Goal: Entertainment & Leisure: Browse casually

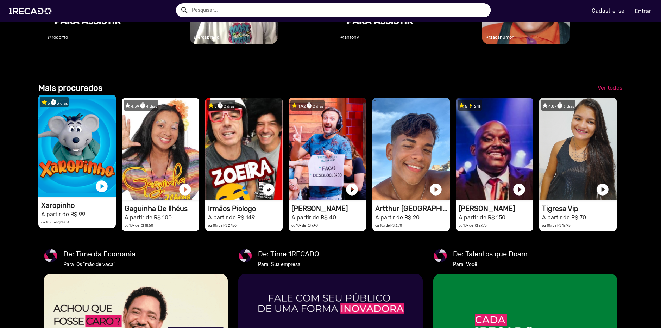
scroll to position [0, 655]
click at [64, 209] on h1 "Xaropinho" at bounding box center [78, 205] width 75 height 8
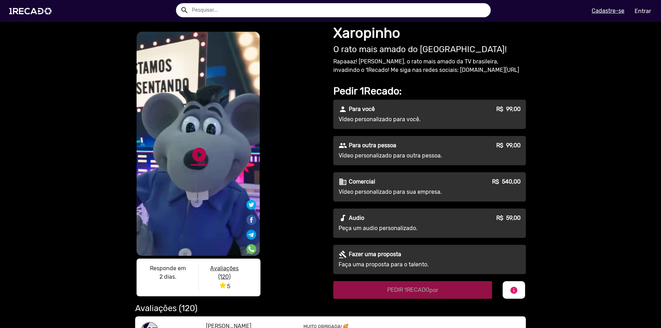
click at [195, 155] on link "play_circle_filled" at bounding box center [199, 154] width 17 height 17
click at [303, 175] on div "S1RECADO vídeos dedicados para fãs e empresas S1RECADO vídeos dedicados para fã…" at bounding box center [230, 165] width 190 height 270
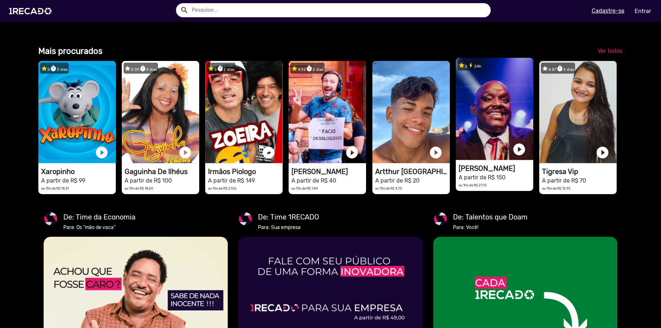
scroll to position [0, 1311]
click at [482, 172] on h1 "[PERSON_NAME]" at bounding box center [495, 168] width 75 height 8
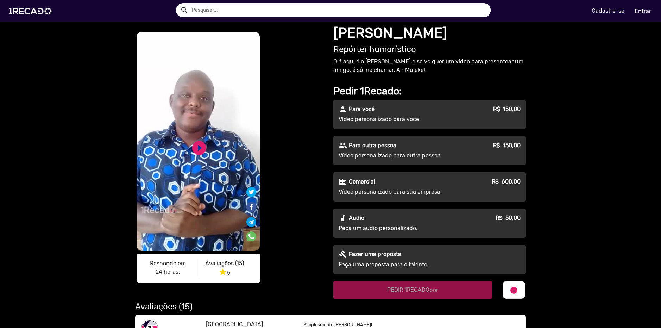
click at [583, 170] on div "S1RECADO vídeos dedicados para fãs e empresas S1RECADO vídeos dedicados para fã…" at bounding box center [330, 224] width 661 height 404
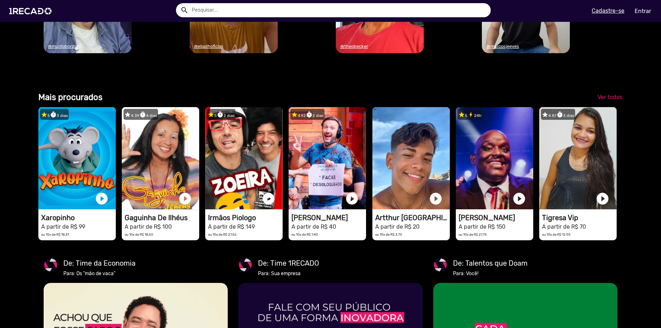
scroll to position [598, 0]
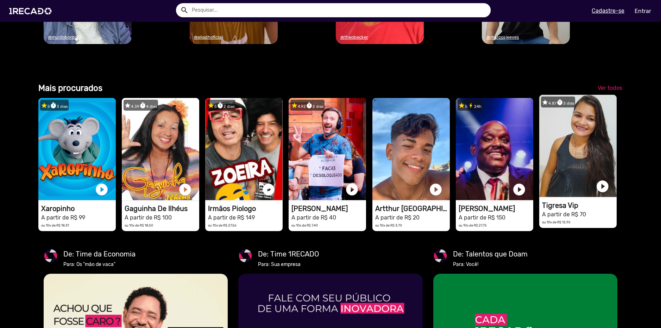
click at [562, 209] on h1 "Tigresa Vip" at bounding box center [579, 205] width 75 height 8
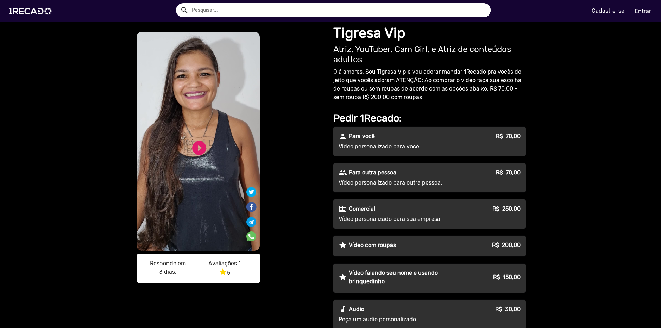
click at [555, 151] on div "S1RECADO vídeos dedicados para fãs e empresas S1RECADO vídeos dedicados para fã…" at bounding box center [330, 206] width 661 height 368
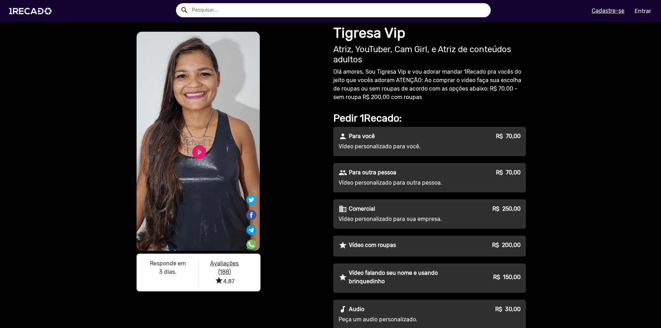
click at [555, 151] on div "S1RECADO vídeos dedicados para fãs e empresas S1RECADO vídeos dedicados para fã…" at bounding box center [330, 269] width 661 height 495
click at [579, 105] on div "S1RECADO vídeos dedicados para fãs e empresas S1RECADO vídeos dedicados para fã…" at bounding box center [330, 269] width 661 height 495
click at [575, 107] on div "S1RECADO vídeos dedicados para fãs e empresas S1RECADO vídeos dedicados para fã…" at bounding box center [330, 269] width 661 height 495
click at [201, 153] on link "play_circle_filled" at bounding box center [199, 152] width 17 height 17
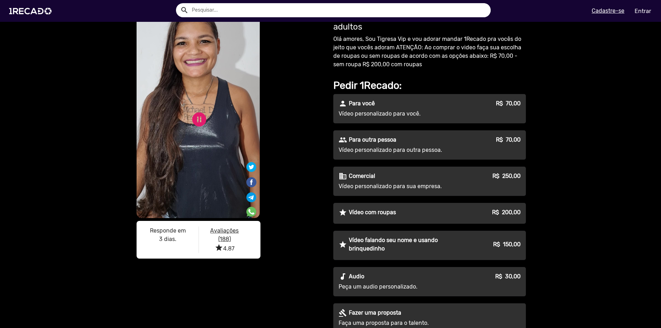
scroll to position [35, 0]
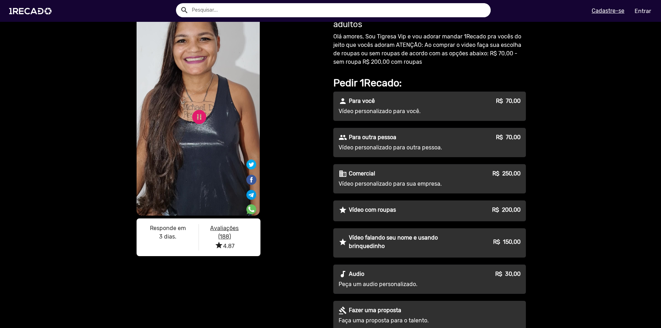
click at [279, 112] on div "S1RECADO vídeos dedicados para fãs e empresas S1RECADO vídeos dedicados para fã…" at bounding box center [230, 127] width 190 height 265
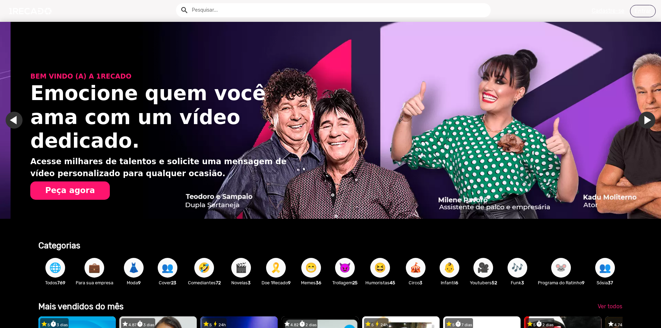
click at [171, 274] on span "👥" at bounding box center [167, 268] width 12 height 20
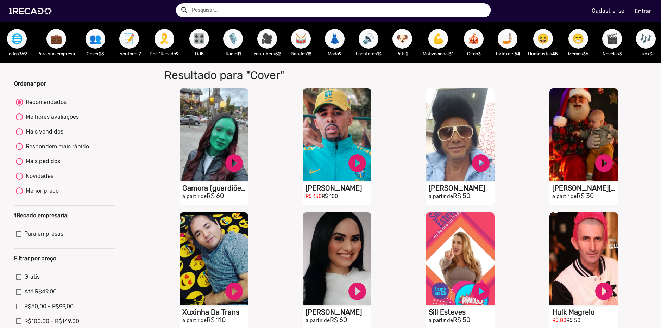
click at [154, 137] on div "S1RECADO vídeos dedicados para fãs e empresas play_circle_filled Gamora (guardi…" at bounding box center [215, 147] width 123 height 124
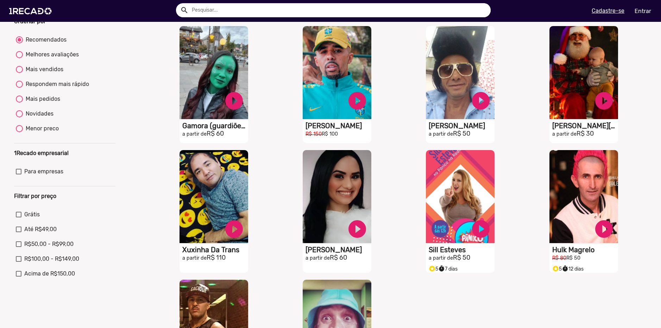
scroll to position [70, 0]
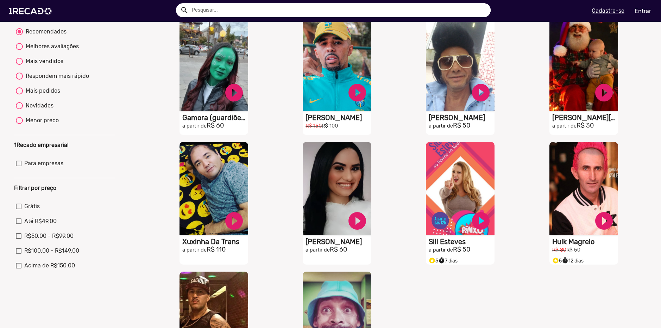
click at [154, 137] on div "S1RECADO vídeos dedicados para fãs e empresas play_circle_filled Gamora (guardi…" at bounding box center [215, 76] width 123 height 124
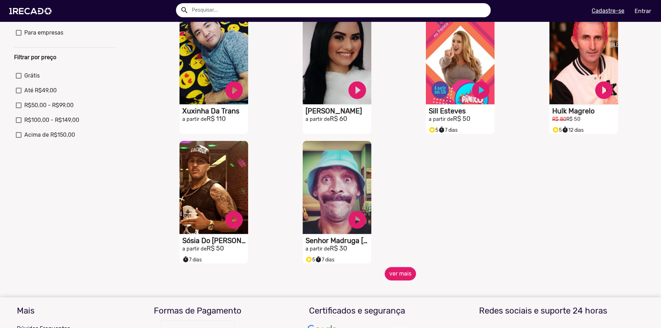
scroll to position [211, 0]
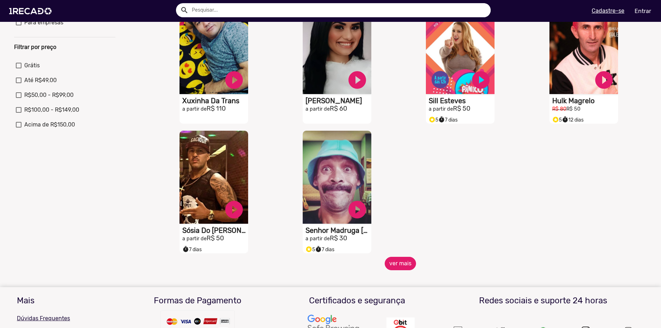
click at [401, 268] on button "ver mais" at bounding box center [400, 262] width 31 height 13
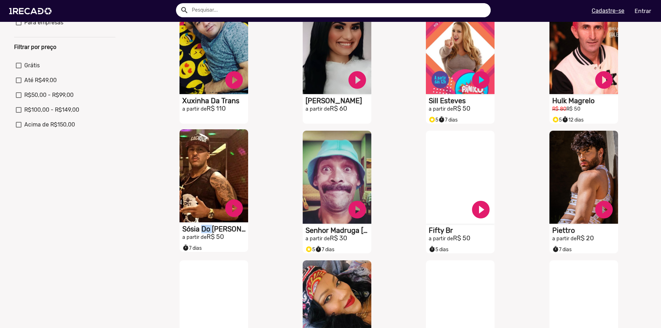
click at [200, 233] on h1 "Sósia Do [PERSON_NAME]" at bounding box center [215, 228] width 66 height 8
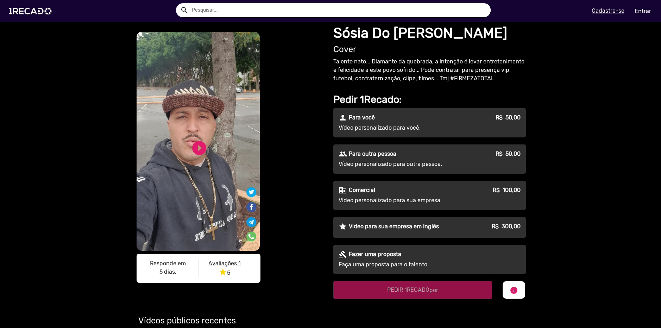
click at [180, 152] on div "play_circle_filled" at bounding box center [187, 145] width 21 height 27
click at [197, 148] on link "play_circle_filled" at bounding box center [199, 147] width 17 height 17
click at [304, 88] on div "S1RECADO vídeos dedicados para fãs e empresas S1RECADO vídeos dedicados para fã…" at bounding box center [230, 158] width 190 height 256
click at [304, 106] on div "S1RECADO vídeos dedicados para fãs e empresas S1RECADO vídeos dedicados para fã…" at bounding box center [230, 158] width 190 height 256
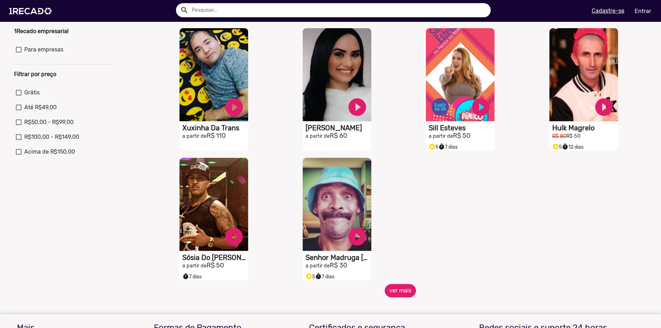
scroll to position [211, 0]
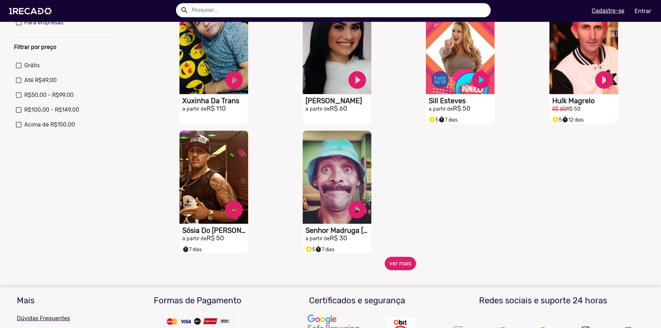
click at [401, 267] on button "ver mais" at bounding box center [400, 262] width 31 height 13
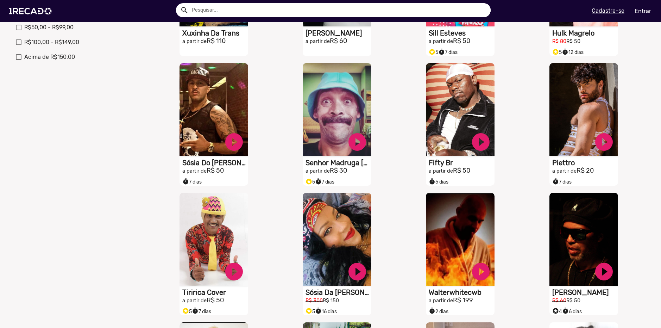
scroll to position [281, 0]
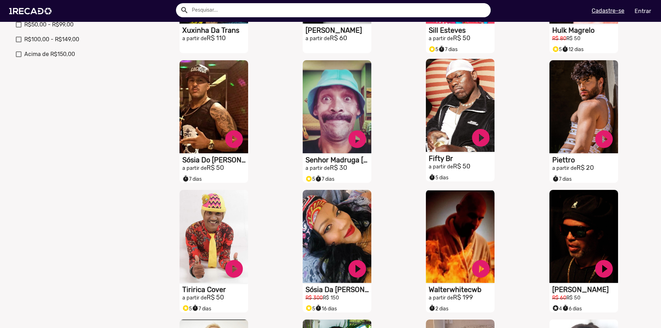
click at [442, 132] on video "S1RECADO vídeos dedicados para fãs e empresas" at bounding box center [460, 105] width 69 height 93
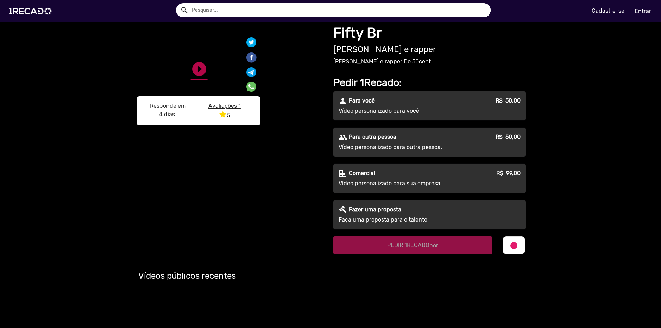
click at [199, 146] on link "play_circle_filled" at bounding box center [199, 147] width 17 height 17
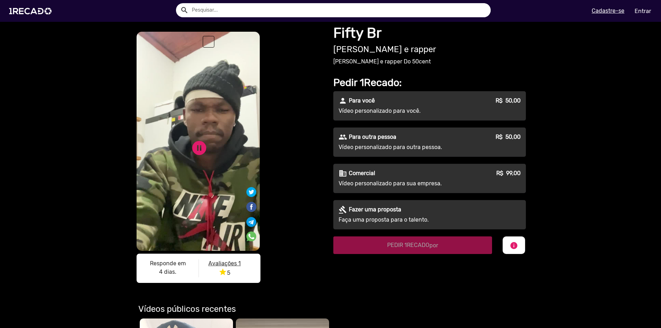
click at [290, 200] on div "S1RECADO vídeos dedicados para fãs e empresas S1RECADO vídeos dedicados para fã…" at bounding box center [230, 158] width 190 height 256
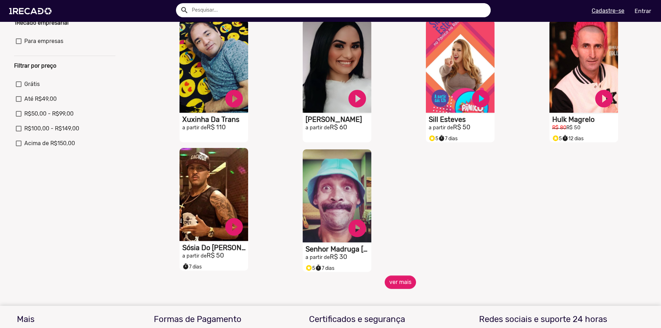
scroll to position [211, 0]
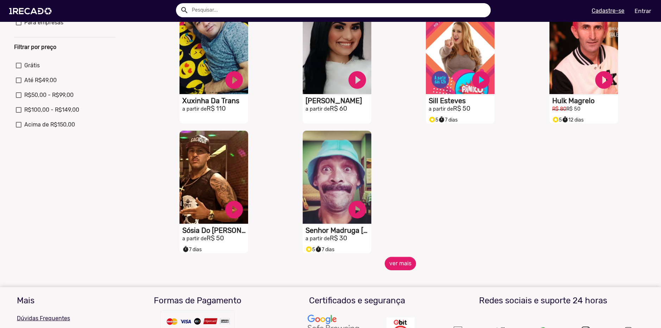
click at [412, 270] on span "ver mais" at bounding box center [400, 262] width 493 height 13
click at [390, 265] on button "ver mais" at bounding box center [400, 262] width 31 height 13
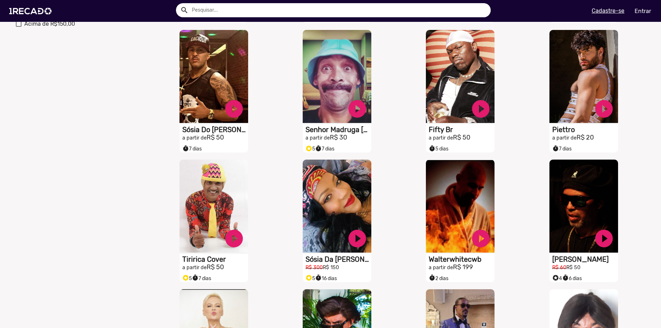
scroll to position [352, 0]
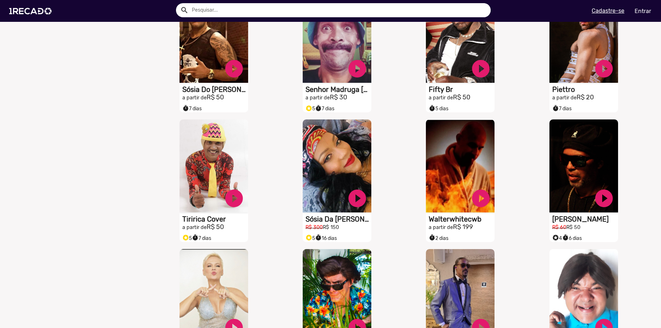
click at [110, 172] on div "Ordenar por Recomendados Melhores avaliações Mais vendidos Respondem mais rápid…" at bounding box center [65, 58] width 112 height 660
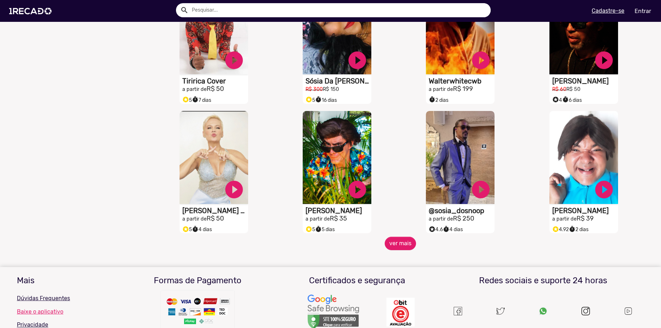
scroll to position [493, 0]
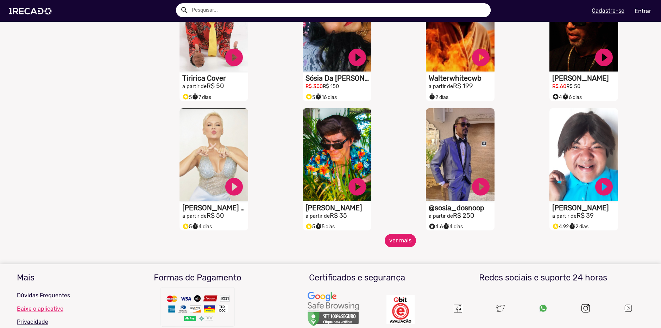
click at [399, 247] on button "ver mais" at bounding box center [400, 240] width 31 height 13
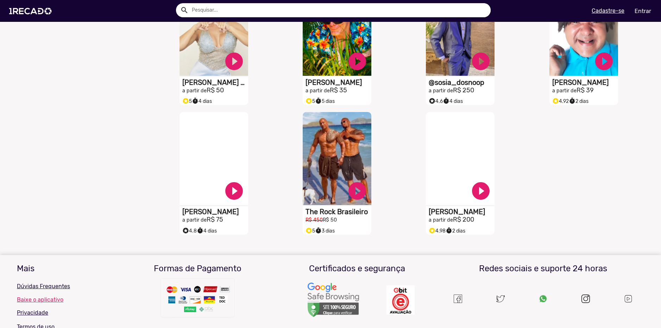
scroll to position [633, 0]
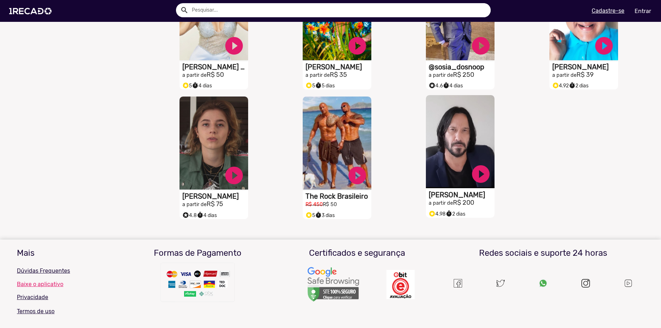
click at [445, 199] on h1 "[PERSON_NAME]" at bounding box center [462, 194] width 66 height 8
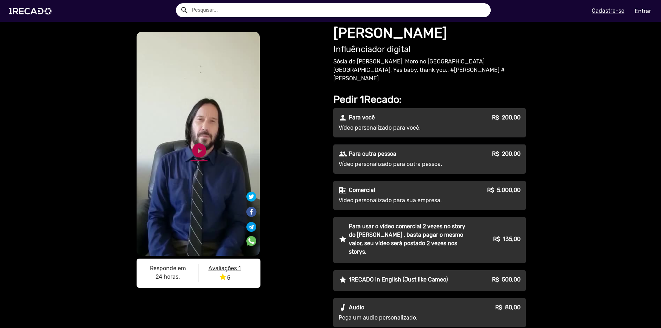
click at [195, 150] on link "play_circle_filled" at bounding box center [199, 150] width 17 height 17
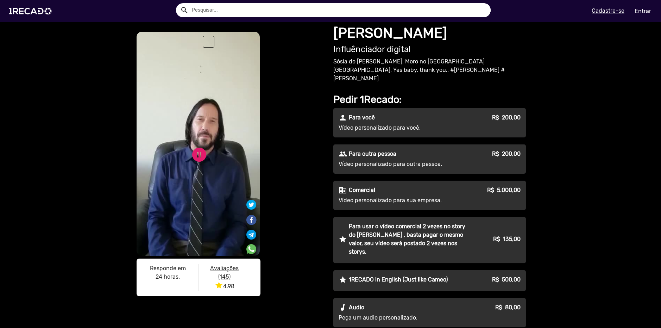
click at [292, 153] on div "S1RECADO vídeos dedicados para fãs e empresas S1RECADO vídeos dedicados para fã…" at bounding box center [230, 165] width 190 height 270
click at [293, 148] on div "S1RECADO vídeos dedicados para fãs e empresas S1RECADO vídeos dedicados para fã…" at bounding box center [230, 165] width 190 height 270
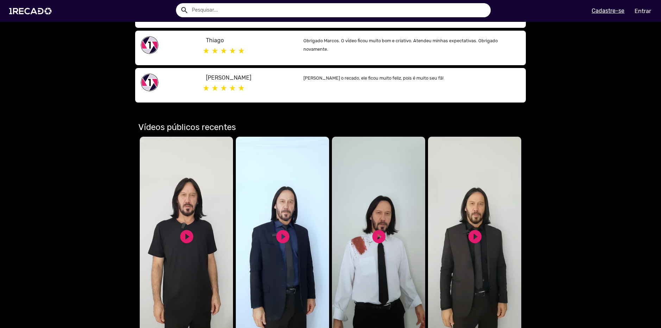
scroll to position [246, 0]
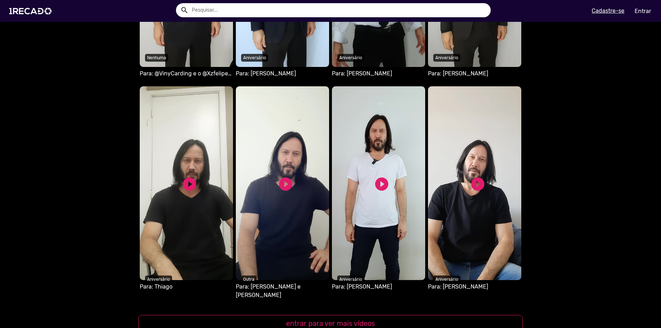
scroll to position [704, 0]
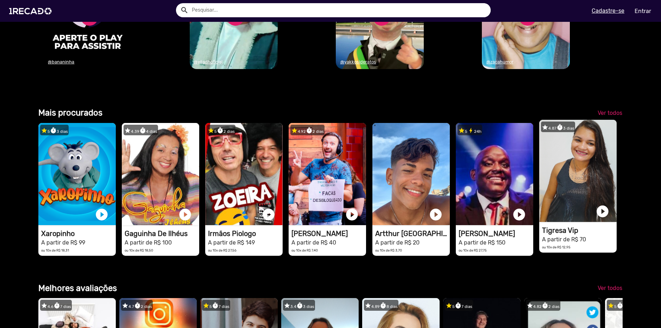
scroll to position [0, 502]
click at [579, 243] on h1 "A partir de R$ 70" at bounding box center [579, 238] width 75 height 8
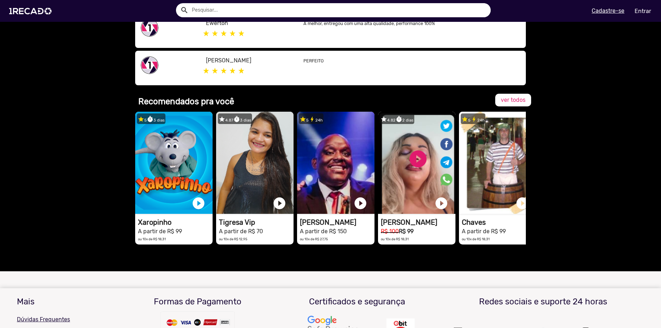
scroll to position [541, 0]
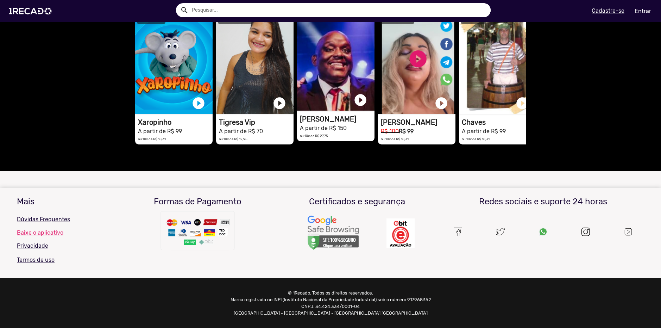
click at [352, 115] on h1 "[PERSON_NAME]" at bounding box center [337, 119] width 75 height 8
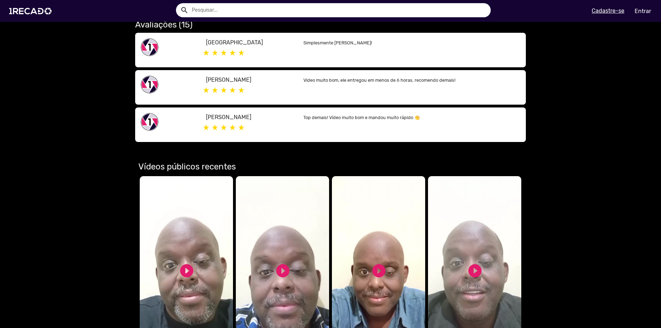
scroll to position [457, 0]
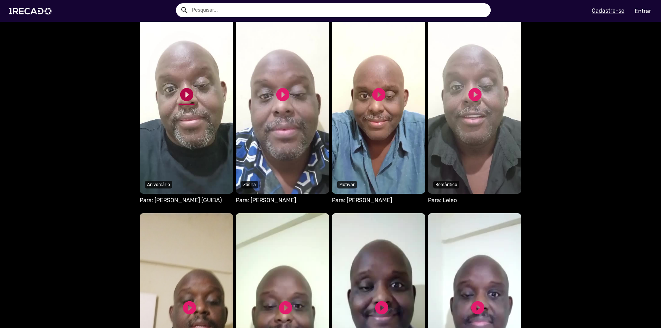
click at [184, 93] on link "play_circle_filled" at bounding box center [187, 95] width 16 height 16
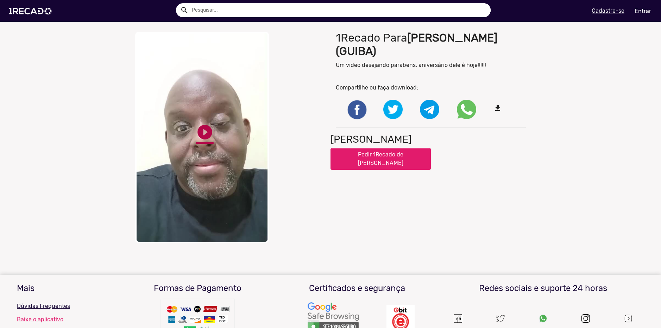
click at [203, 129] on link "play_circle_filled" at bounding box center [205, 132] width 18 height 18
click at [276, 146] on div "close Your browser does not support HTML5 video. pause_circle pause_circle" at bounding box center [230, 137] width 201 height 218
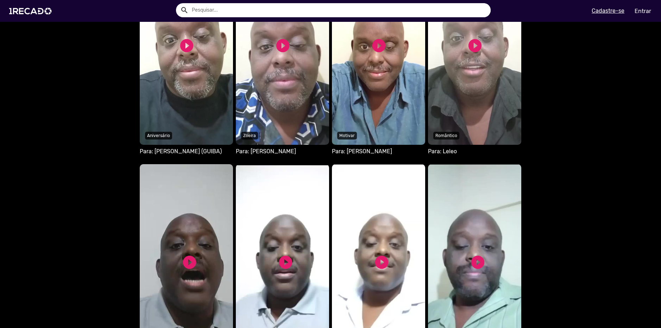
scroll to position [493, 0]
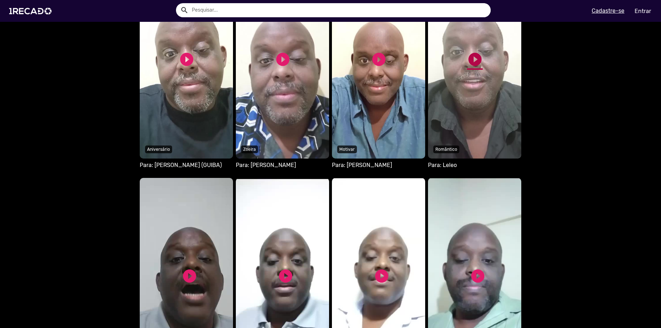
click at [473, 61] on link "play_circle_filled" at bounding box center [475, 59] width 16 height 16
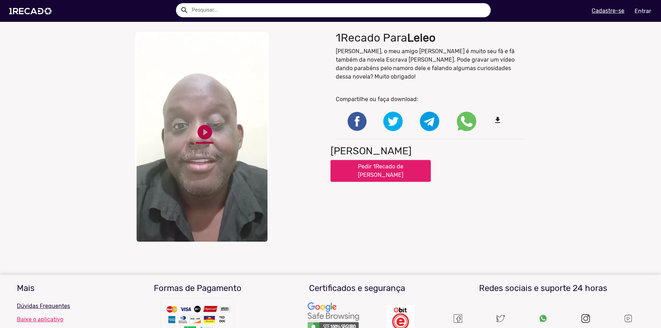
click at [203, 127] on link "play_circle_filled" at bounding box center [205, 132] width 18 height 18
click at [345, 49] on p "[PERSON_NAME], o meu amigo [PERSON_NAME] é muito seu fã e fã também da novela E…" at bounding box center [431, 64] width 190 height 34
click at [343, 46] on div "1Recado Para [PERSON_NAME], o meu amigo [PERSON_NAME] é muito seu fã e fã també…" at bounding box center [430, 137] width 201 height 218
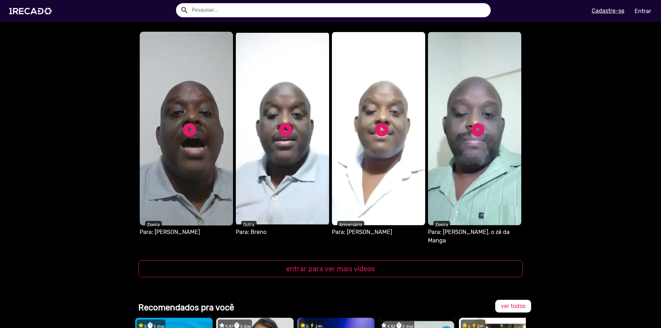
scroll to position [646, 0]
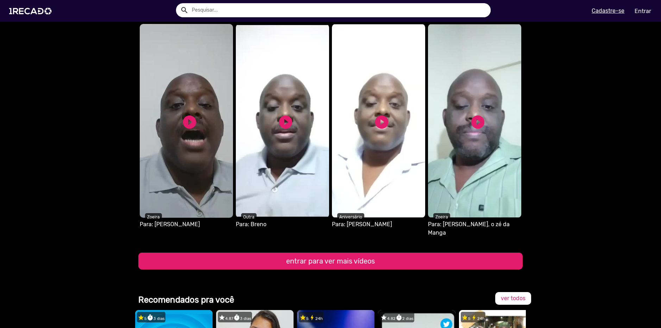
click at [376, 253] on button "entrar para ver mais vídeos" at bounding box center [330, 260] width 384 height 17
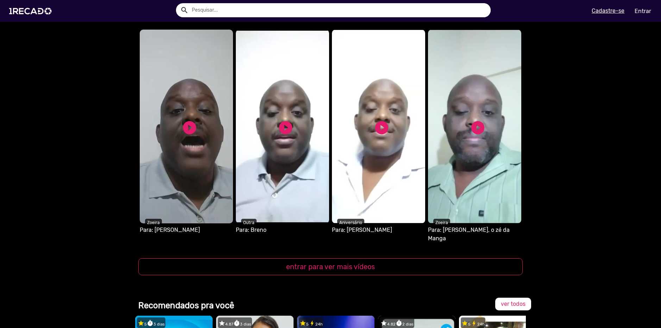
scroll to position [851, 0]
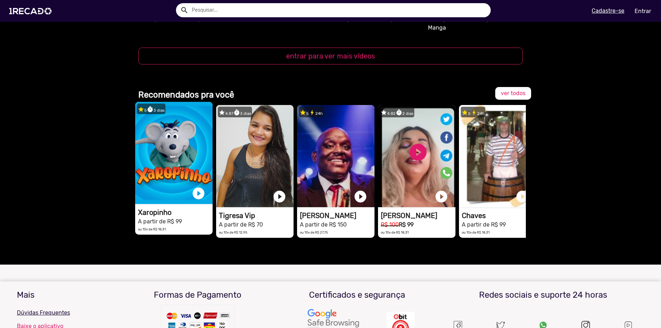
click at [169, 218] on small "A partir de R$ 99" at bounding box center [160, 221] width 44 height 7
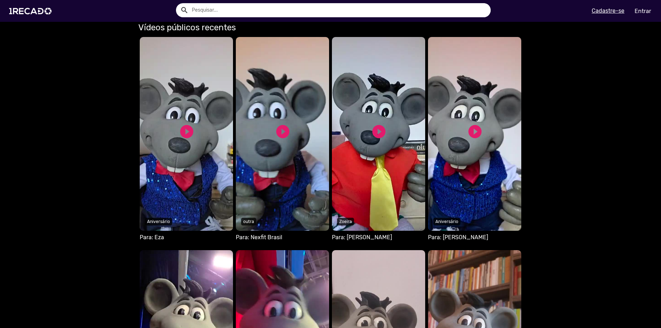
scroll to position [633, 0]
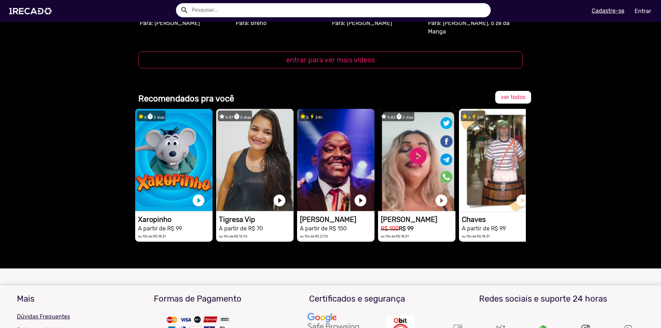
scroll to position [842, 0]
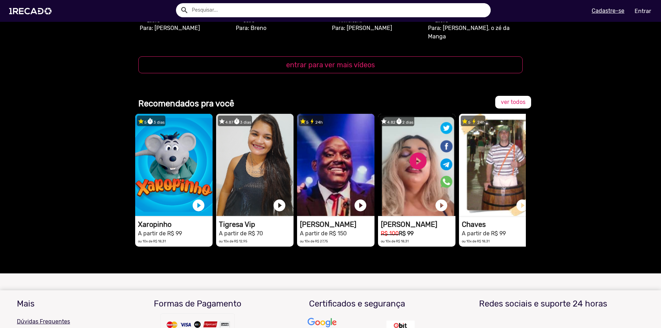
click at [511, 90] on div "ver todos" at bounding box center [481, 100] width 100 height 20
click at [516, 99] on span "ver todos" at bounding box center [513, 102] width 25 height 7
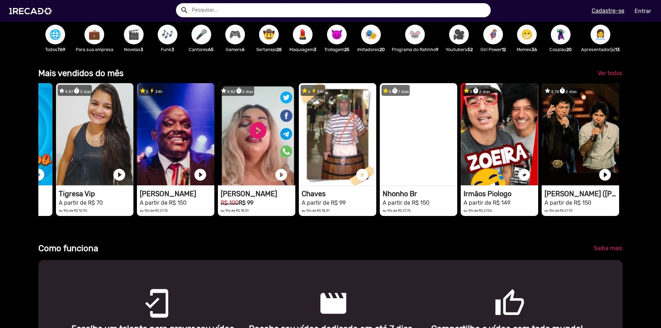
scroll to position [0, 655]
click at [616, 76] on span "Ver todos" at bounding box center [609, 73] width 25 height 7
